Goal: Transaction & Acquisition: Subscribe to service/newsletter

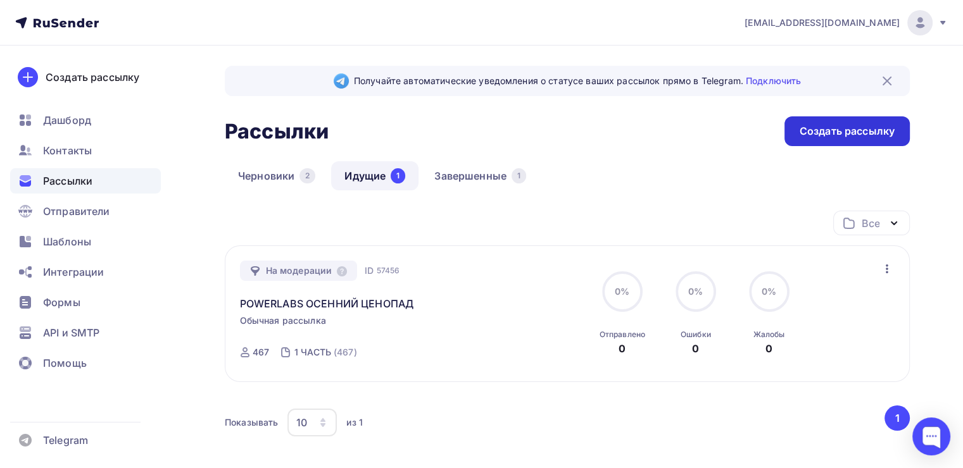
click at [865, 127] on div "Создать рассылку" at bounding box center [846, 131] width 95 height 15
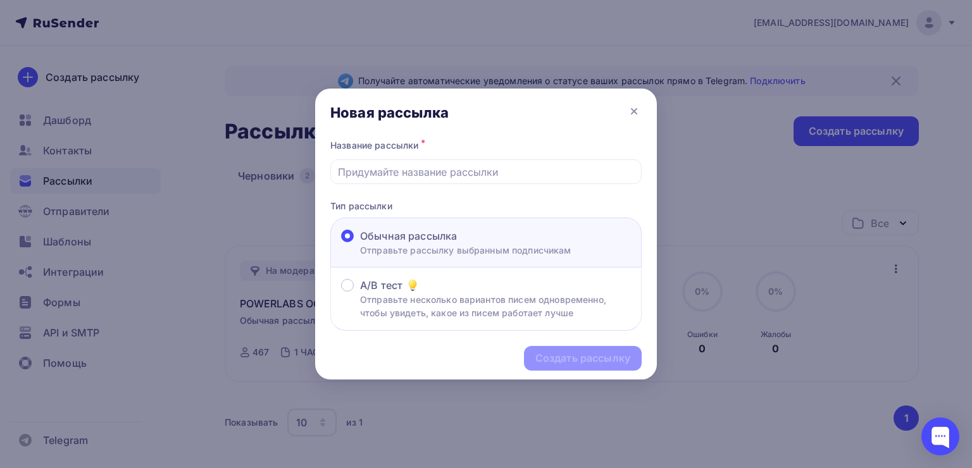
click at [143, 180] on div at bounding box center [486, 234] width 972 height 468
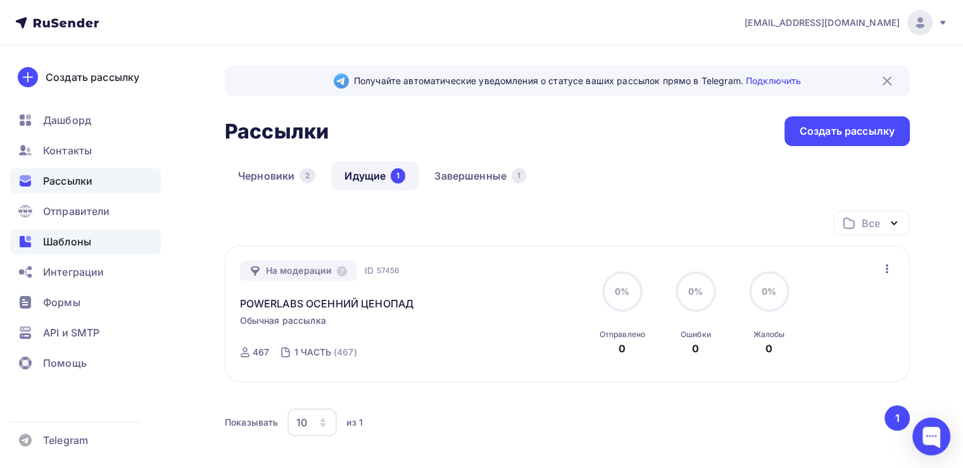
click at [61, 246] on span "Шаблоны" at bounding box center [67, 241] width 48 height 15
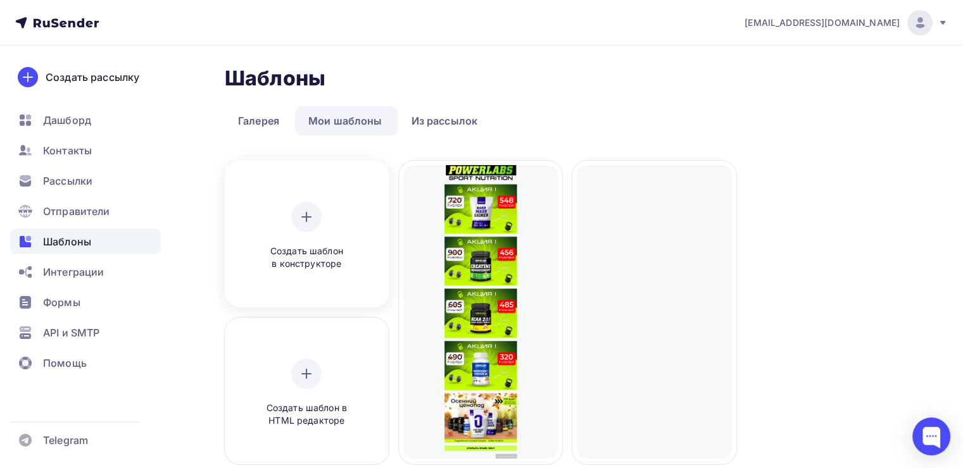
click at [308, 222] on icon at bounding box center [306, 216] width 15 height 15
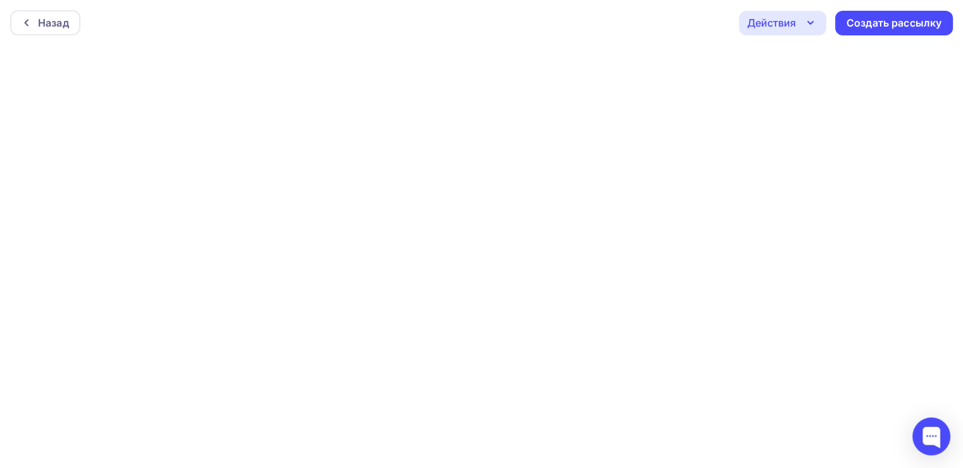
scroll to position [3, 0]
